Goal: Task Accomplishment & Management: Manage account settings

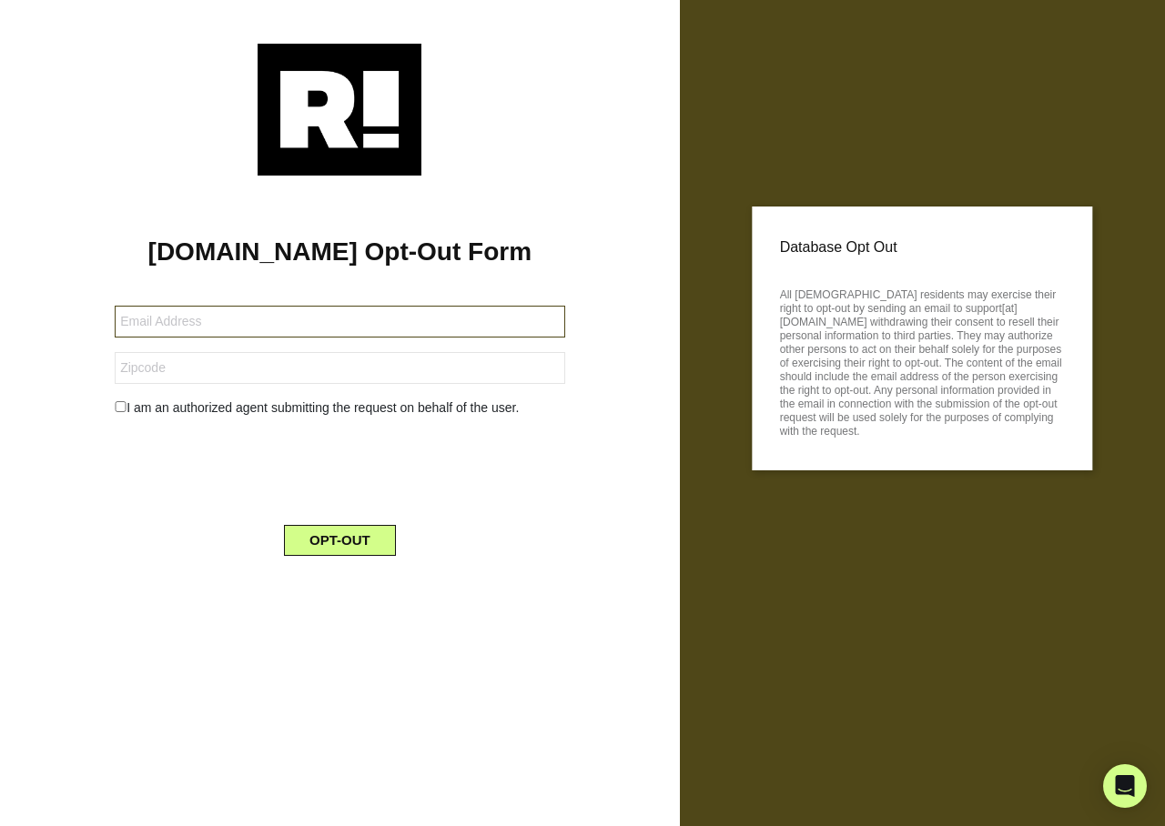
type input "[EMAIL_ADDRESS][DOMAIN_NAME]"
type input "95678"
type input "[EMAIL_ADDRESS][DOMAIN_NAME]"
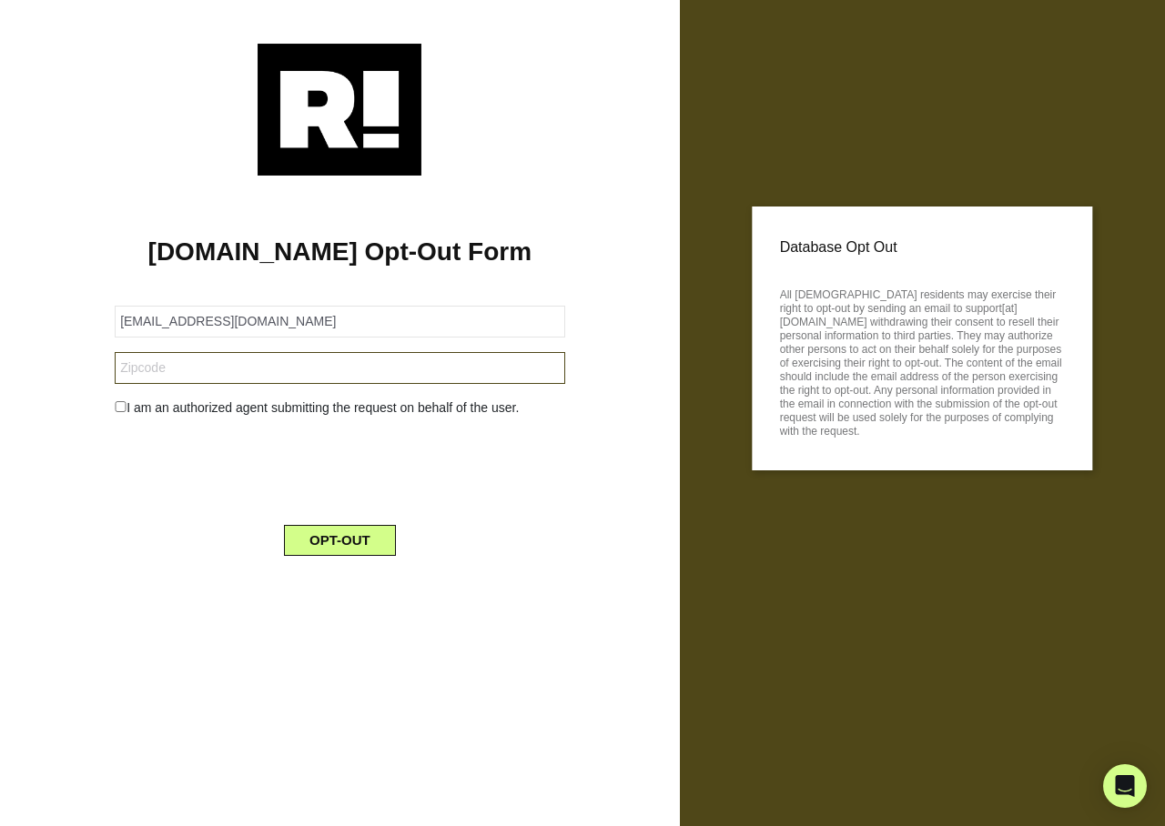
type input "22030"
